Goal: Task Accomplishment & Management: Manage account settings

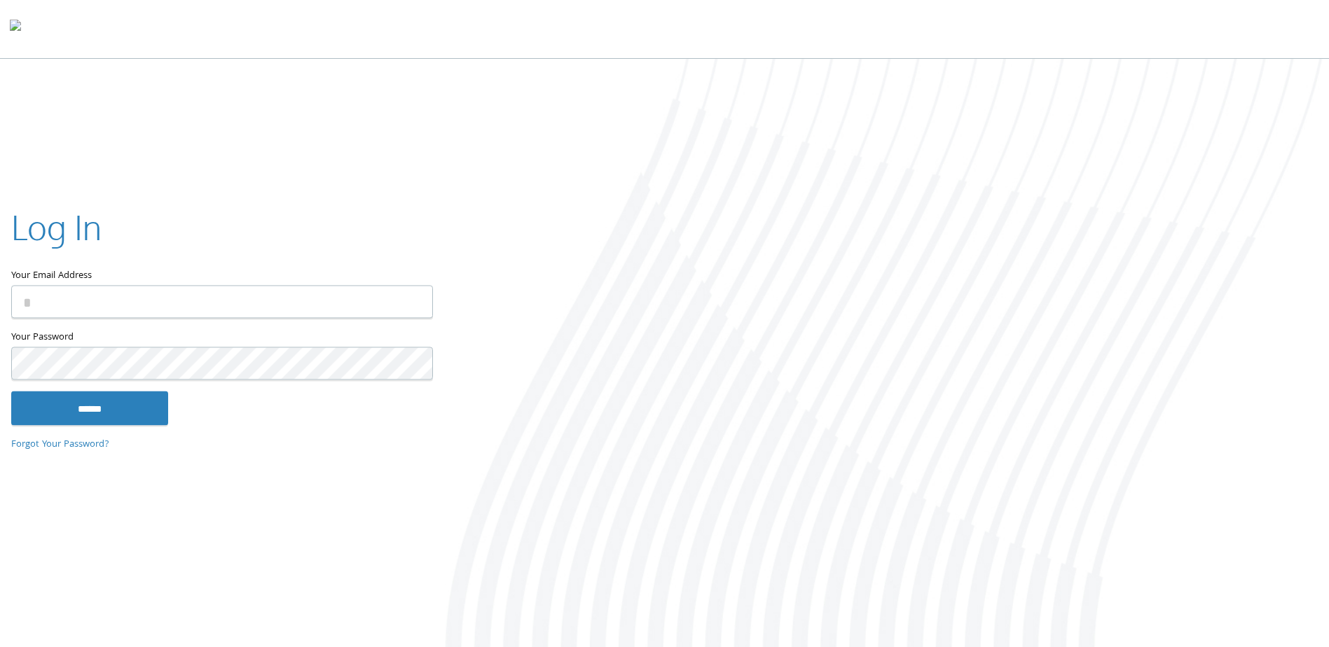
type input "**********"
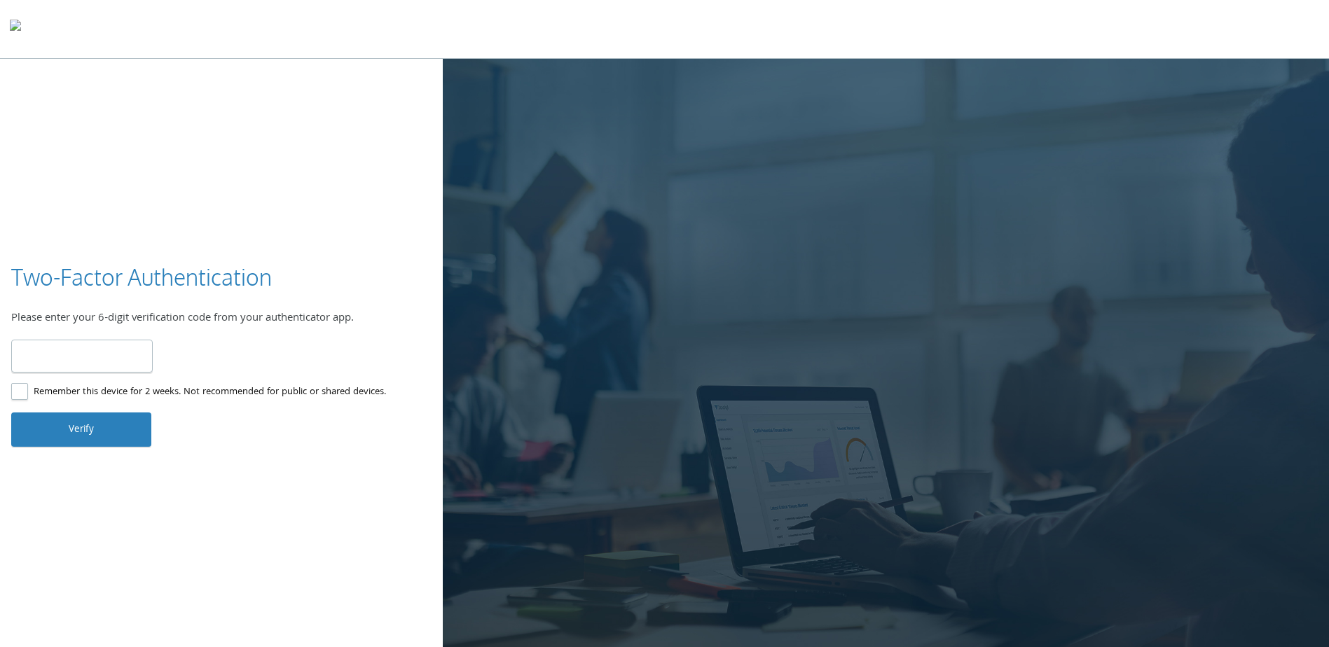
type input "******"
click at [139, 387] on label "Remember this device for 2 weeks. Not recommended for public or shared devices." at bounding box center [198, 393] width 375 height 18
click at [130, 433] on button "Verify" at bounding box center [81, 430] width 140 height 34
